Goal: Transaction & Acquisition: Purchase product/service

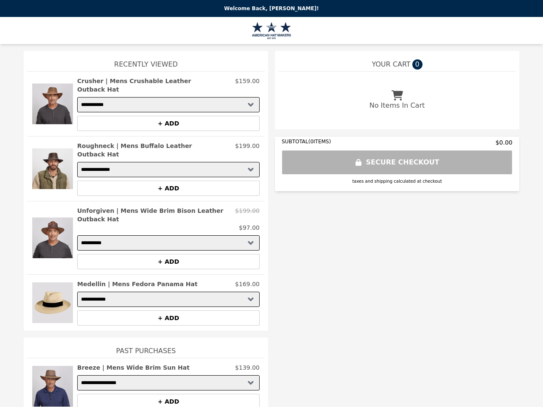
click at [53, 100] on img at bounding box center [52, 104] width 41 height 54
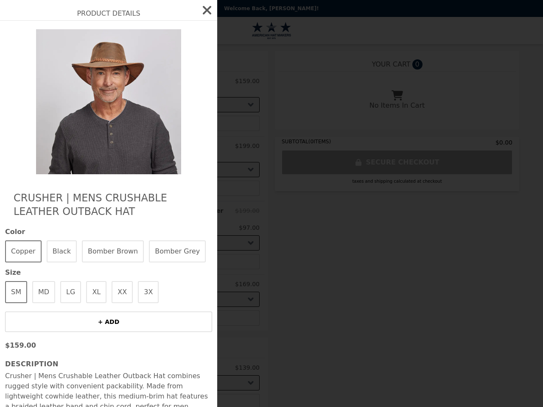
click at [168, 81] on div "Product Details Crusher | Mens Crushable Leather Outback Hat Color Copper Black…" at bounding box center [271, 203] width 543 height 407
click at [168, 115] on img at bounding box center [108, 101] width 155 height 145
click at [53, 156] on div "Product Details Crusher | Mens Crushable Leather Outback Hat Color Copper Black…" at bounding box center [271, 203] width 543 height 407
click at [168, 137] on img at bounding box center [108, 101] width 155 height 145
click at [168, 181] on button "+ ADD" at bounding box center [168, 188] width 182 height 15
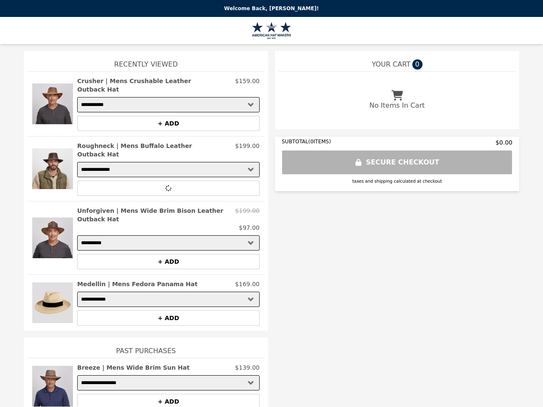
click at [53, 217] on img at bounding box center [52, 237] width 41 height 63
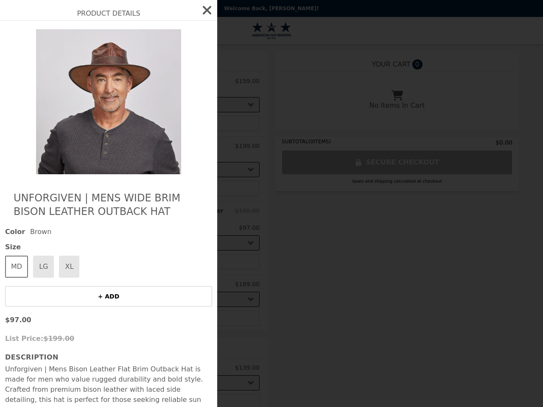
click at [168, 198] on div "Product Details Unforgiven | Mens Wide Brim Bison Leather Outback Hat Color Bro…" at bounding box center [271, 203] width 543 height 407
click at [168, 236] on div "Product Details Unforgiven | Mens Wide Brim Bison Leather Outback Hat Color Bro…" at bounding box center [271, 203] width 543 height 407
click at [53, 280] on img at bounding box center [52, 303] width 41 height 46
